Goal: Information Seeking & Learning: Check status

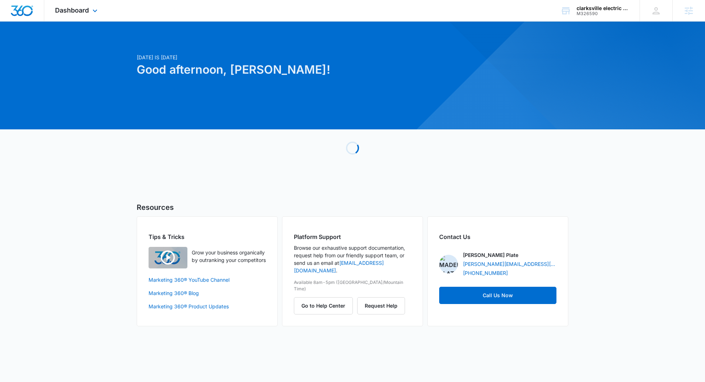
click at [91, 5] on div "Dashboard Apps Reputation Websites Forms CRM Email Social POS Content Ads Intel…" at bounding box center [77, 10] width 66 height 21
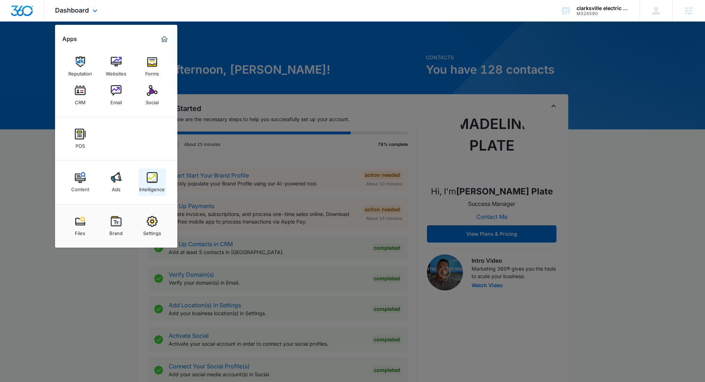
click at [157, 191] on div "Intelligence" at bounding box center [152, 187] width 26 height 9
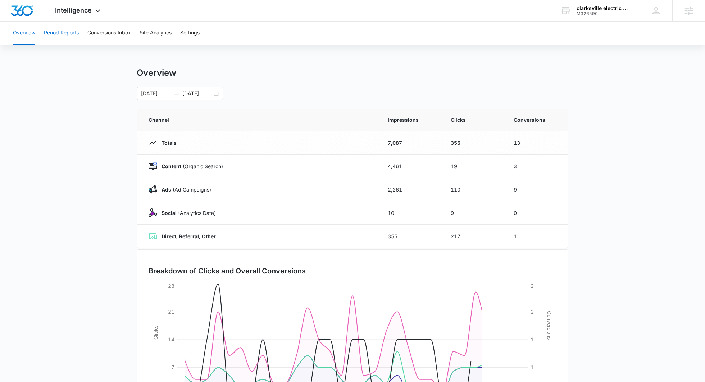
click at [63, 35] on button "Period Reports" at bounding box center [61, 33] width 35 height 23
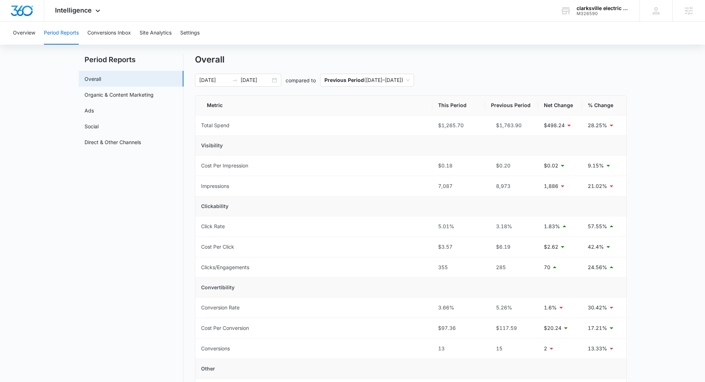
scroll to position [17, 0]
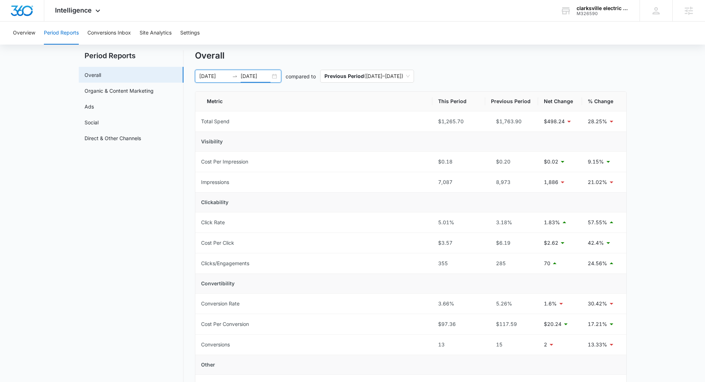
click at [250, 79] on input "10/12/2025" at bounding box center [256, 76] width 30 height 8
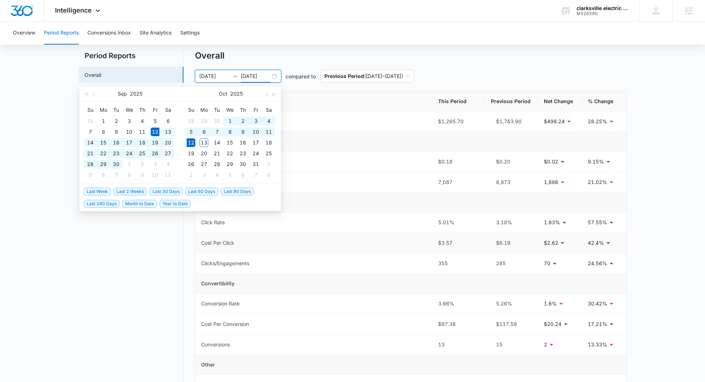
type input "10/12/2025"
click at [196, 190] on span "Last 60 Days" at bounding box center [201, 192] width 33 height 8
type input "08/13/2025"
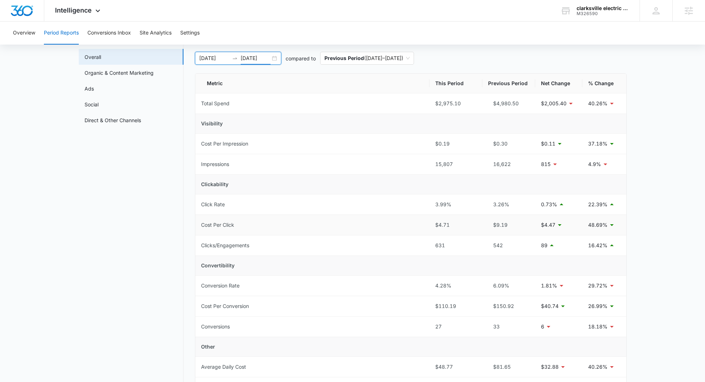
scroll to position [35, 0]
click at [249, 59] on input "10/12/2025" at bounding box center [256, 59] width 30 height 8
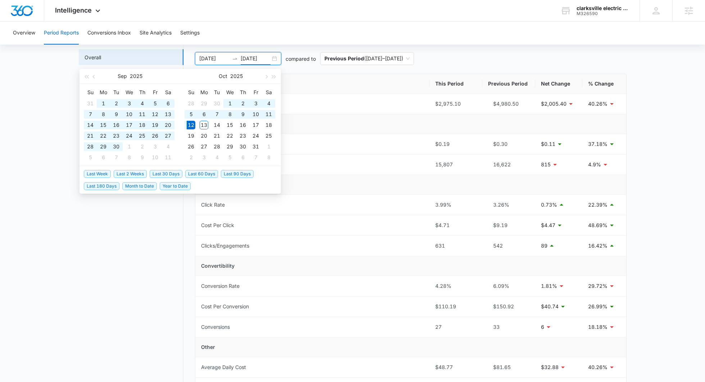
click at [204, 173] on span "Last 60 Days" at bounding box center [201, 174] width 33 height 8
type input "10/12/2025"
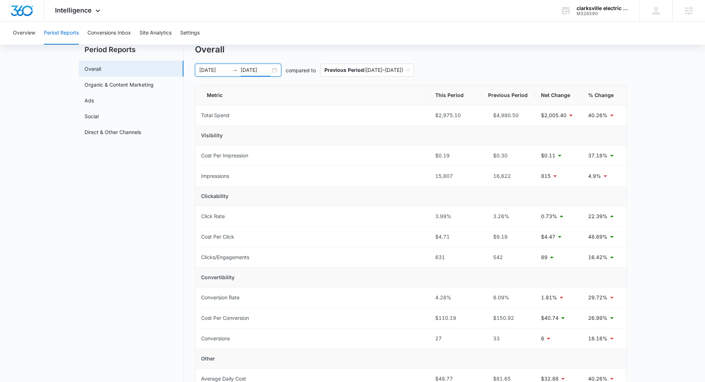
scroll to position [16, 0]
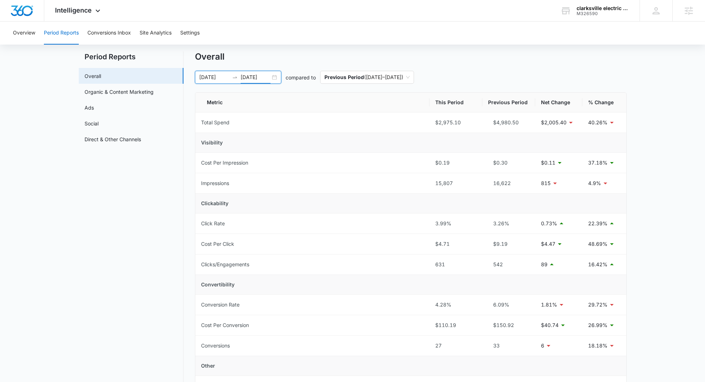
click at [259, 77] on input "10/12/2025" at bounding box center [256, 77] width 30 height 8
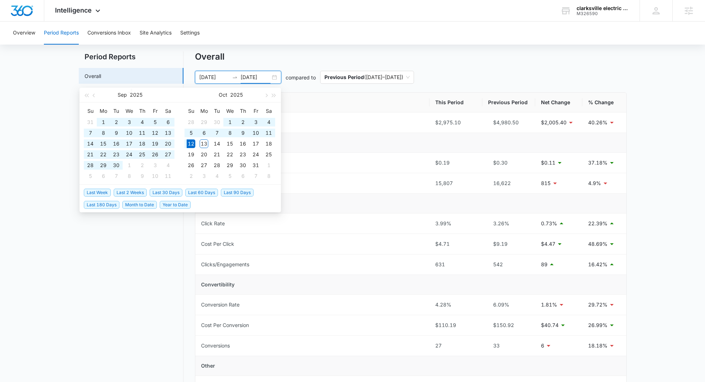
click at [235, 191] on span "Last 90 Days" at bounding box center [237, 193] width 33 height 8
type input "07/14/2025"
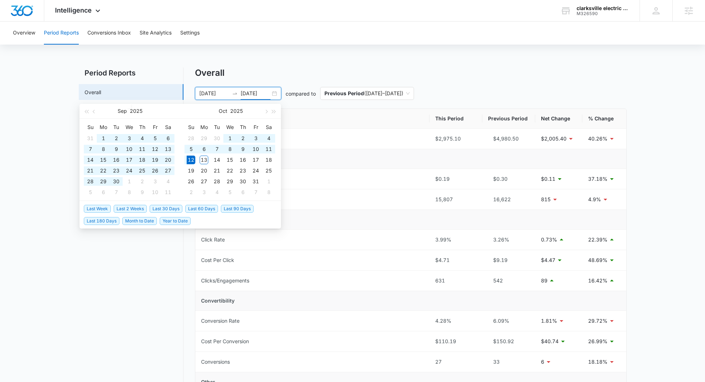
type input "10/12/2025"
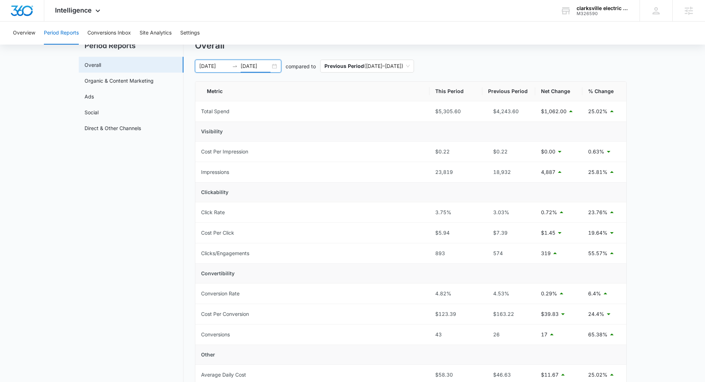
scroll to position [23, 0]
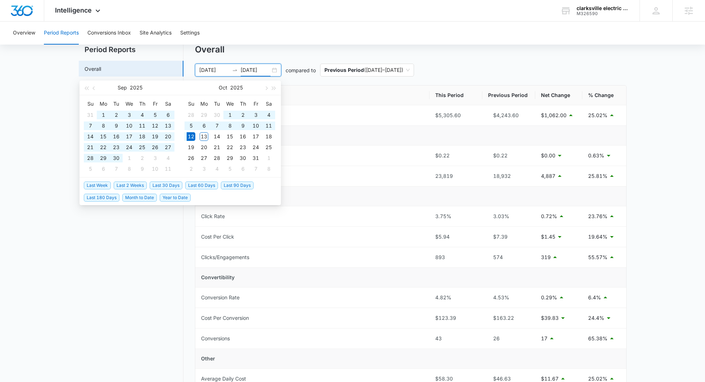
click at [705, 188] on main "Period Reports Overall Organic & Content Marketing Ads Social Direct & Other Ch…" at bounding box center [352, 325] width 705 height 563
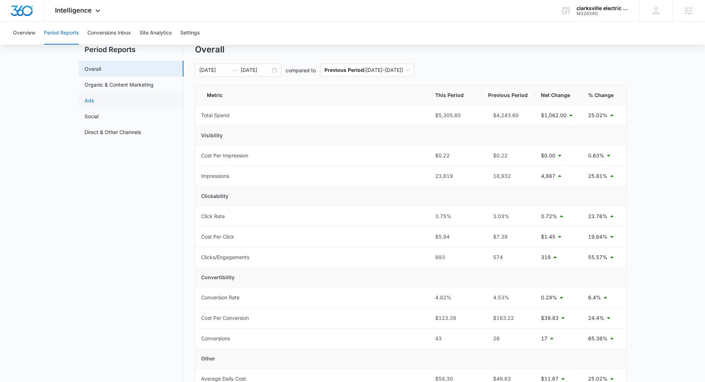
click at [94, 97] on link "Ads" at bounding box center [89, 101] width 9 height 8
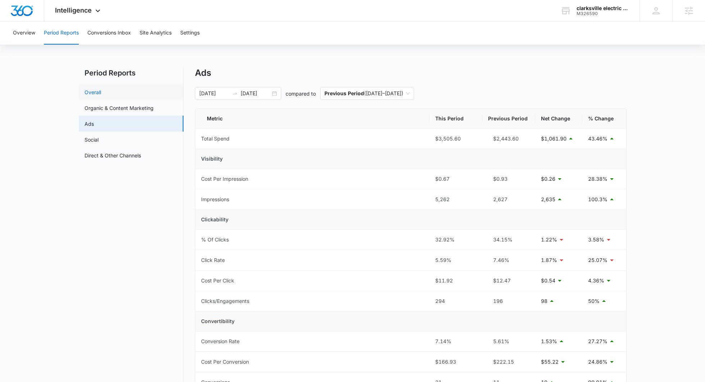
click at [101, 95] on link "Overall" at bounding box center [93, 93] width 17 height 8
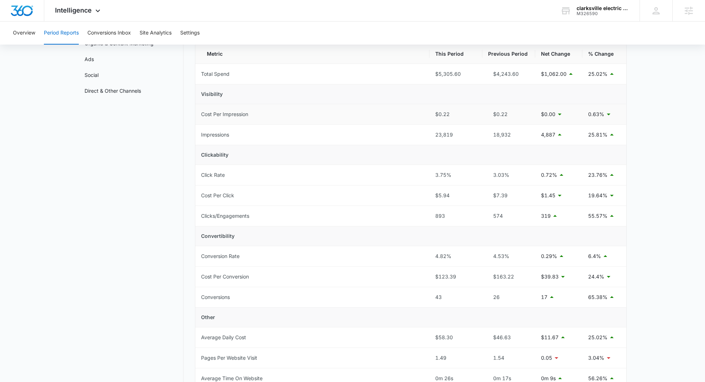
scroll to position [65, 0]
click at [82, 14] on div "Intelligence Apps Reputation Websites Forms CRM Email Social POS Content Ads In…" at bounding box center [78, 10] width 69 height 21
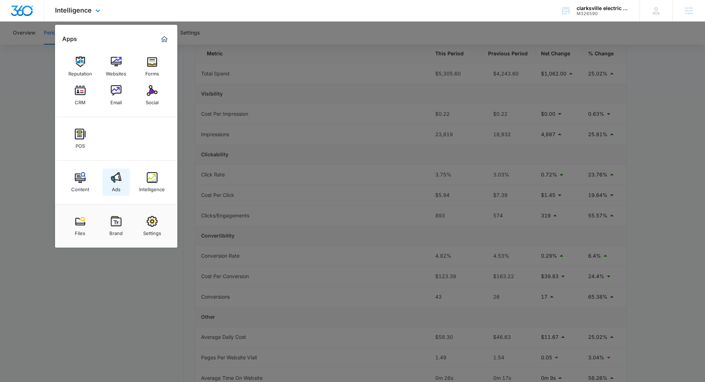
click at [108, 171] on link "Ads" at bounding box center [116, 182] width 27 height 27
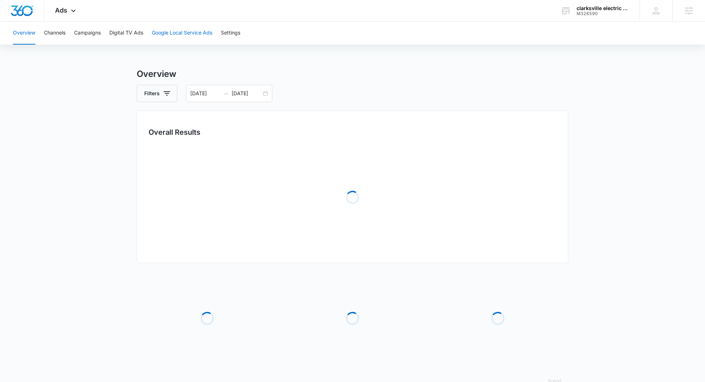
click at [171, 26] on button "Google Local Service Ads" at bounding box center [182, 33] width 60 height 23
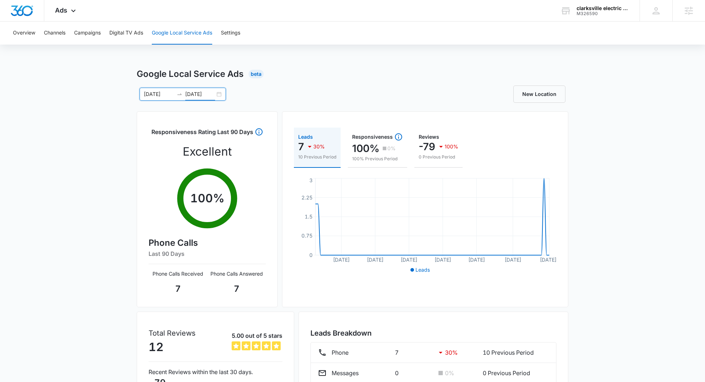
click at [200, 91] on input "10/12/2025" at bounding box center [200, 94] width 30 height 8
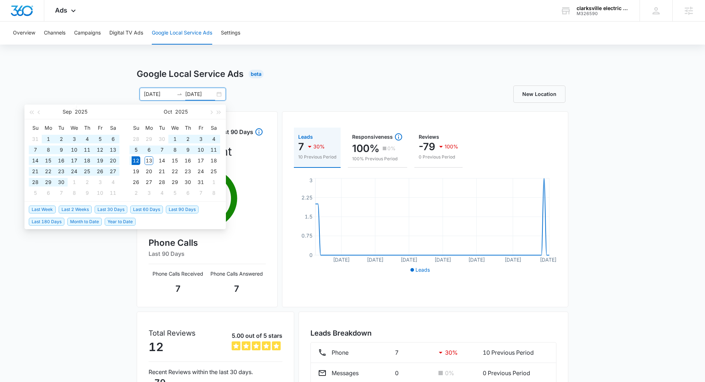
type input "10/12/2025"
click at [52, 221] on span "Last 180 Days" at bounding box center [47, 222] width 36 height 8
type input "04/16/2025"
type input "10/13/2025"
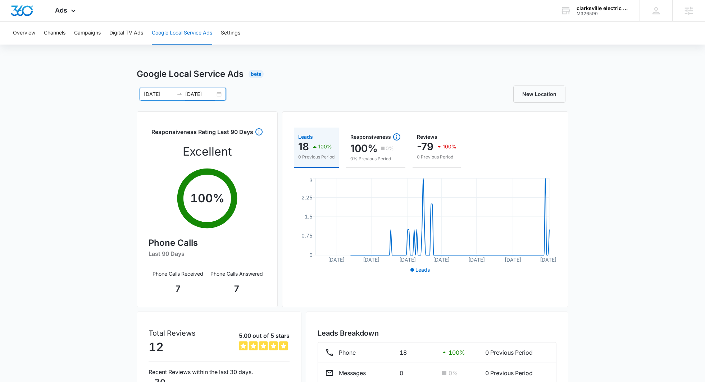
click at [179, 99] on div "04/16/2025 10/13/2025" at bounding box center [183, 94] width 86 height 13
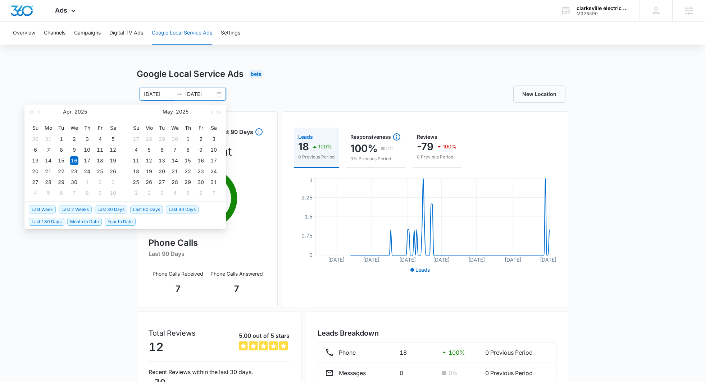
click at [44, 212] on span "Last Week" at bounding box center [42, 210] width 27 height 8
type input "10/06/2025"
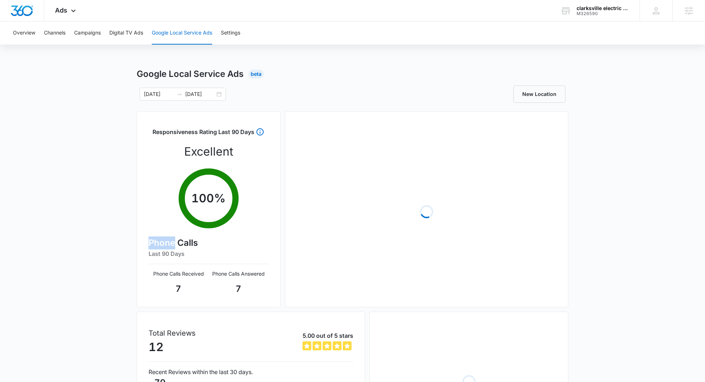
click at [44, 212] on div "Google Local Service Ads Beta 10/06/2025 10/13/2025 Oct 2025 Su Mo Tu We Th Fr …" at bounding box center [352, 271] width 705 height 406
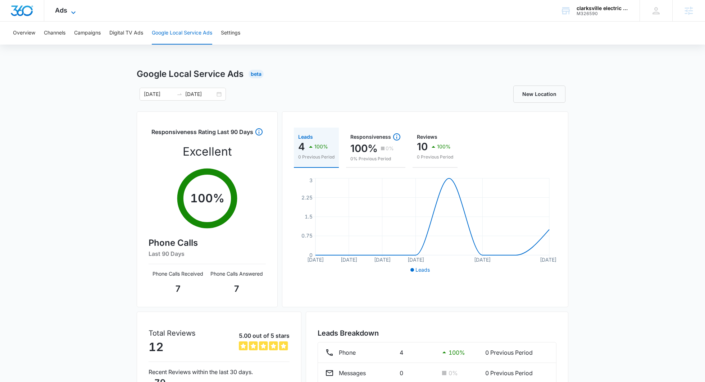
click at [60, 10] on span "Ads" at bounding box center [61, 10] width 12 height 8
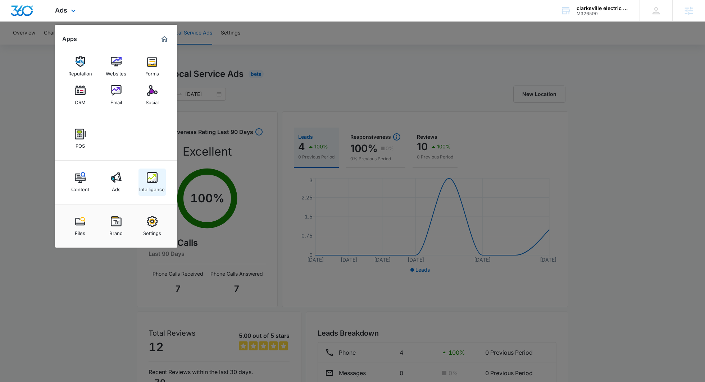
click at [158, 182] on link "Intelligence" at bounding box center [152, 182] width 27 height 27
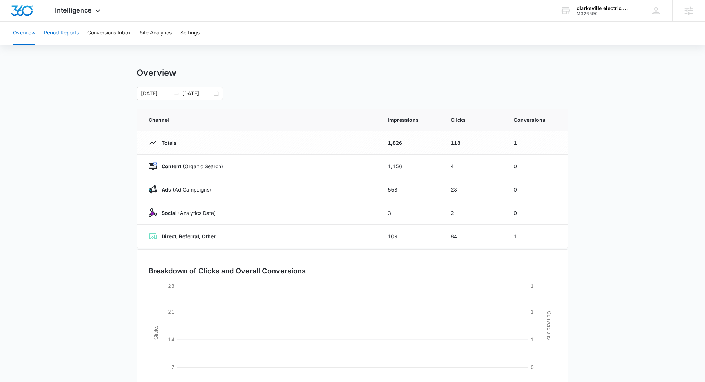
click at [62, 36] on button "Period Reports" at bounding box center [61, 33] width 35 height 23
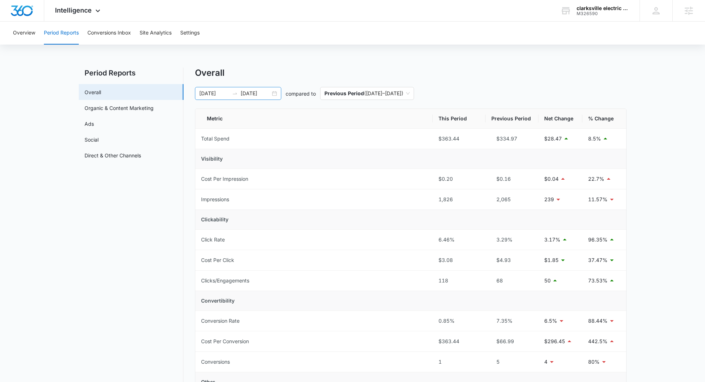
click at [234, 96] on icon "swap-right" at bounding box center [235, 94] width 6 height 6
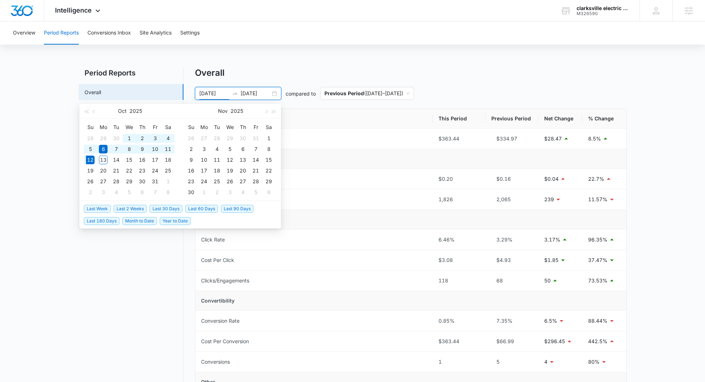
click at [234, 209] on span "Last 90 Days" at bounding box center [237, 209] width 33 height 8
type input "07/14/2025"
type input "10/12/2025"
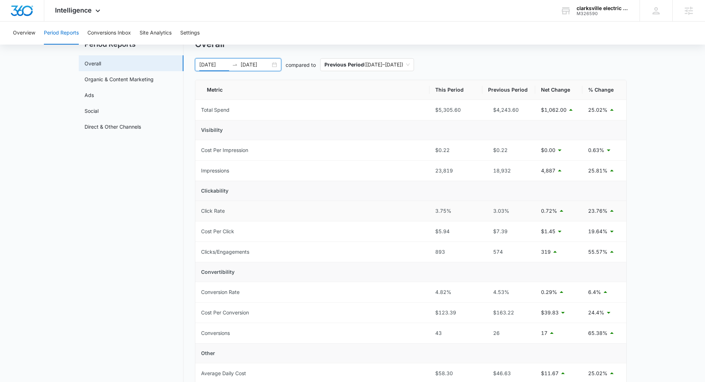
scroll to position [31, 0]
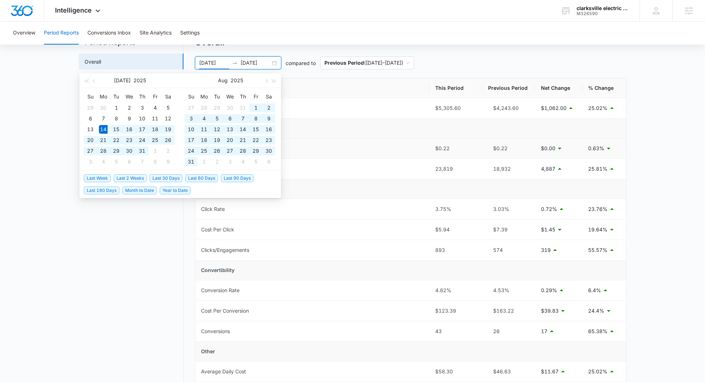
type input "07/14/2025"
click at [125, 268] on nav "Period Reports Overall Organic & Content Marketing Ads Social Direct & Other Ch…" at bounding box center [131, 314] width 105 height 554
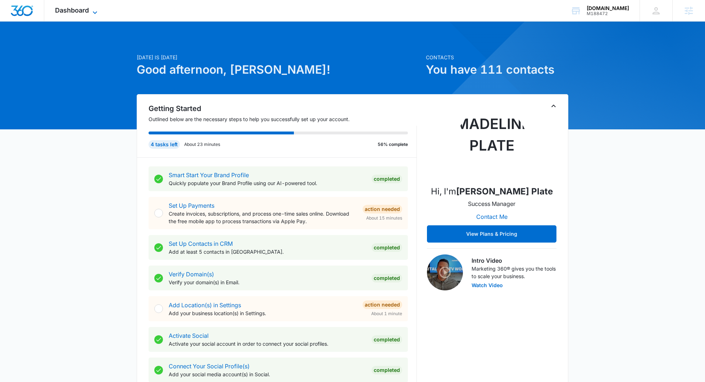
click at [86, 10] on span "Dashboard" at bounding box center [72, 10] width 34 height 8
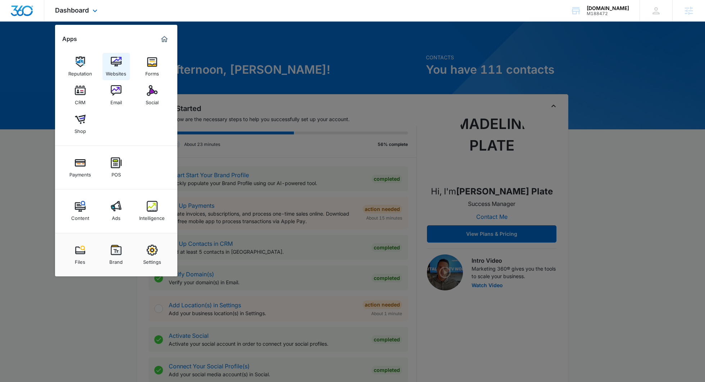
click at [116, 67] on img at bounding box center [116, 61] width 11 height 11
